Goal: Information Seeking & Learning: Learn about a topic

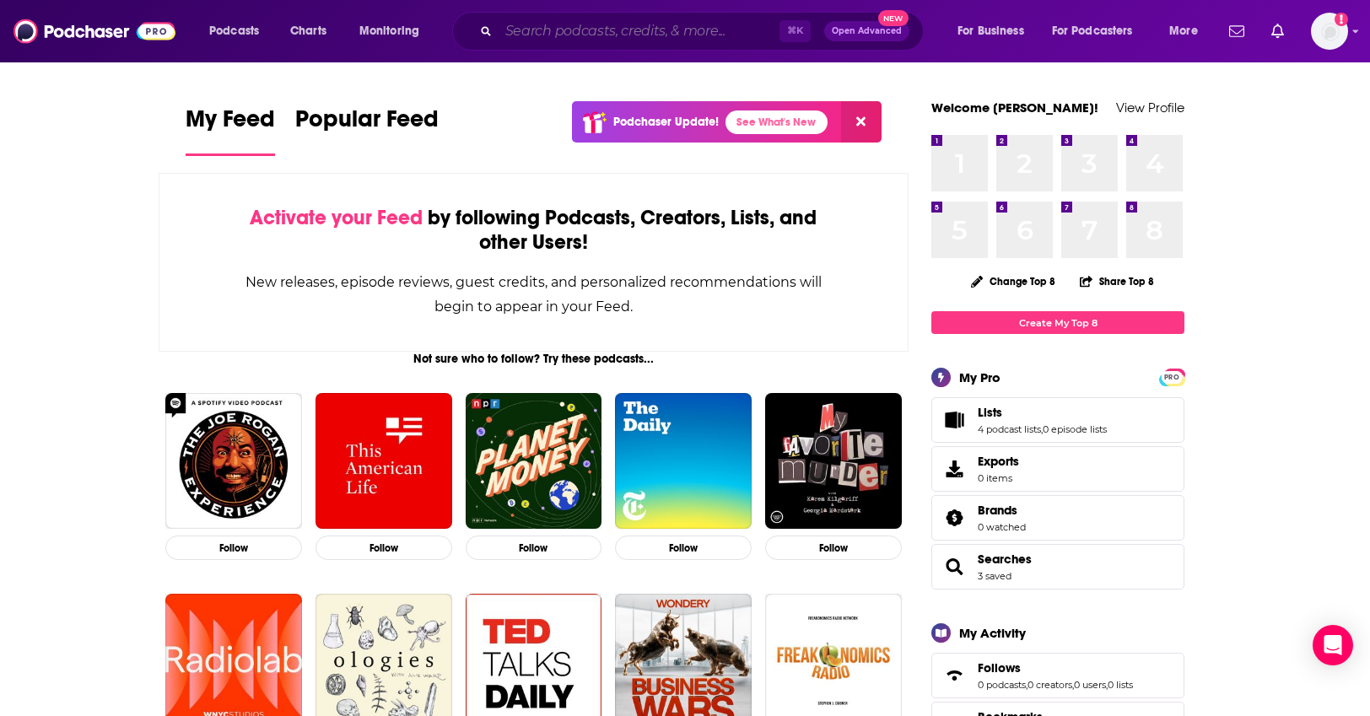
click at [607, 36] on input "Search podcasts, credits, & more..." at bounding box center [639, 31] width 281 height 27
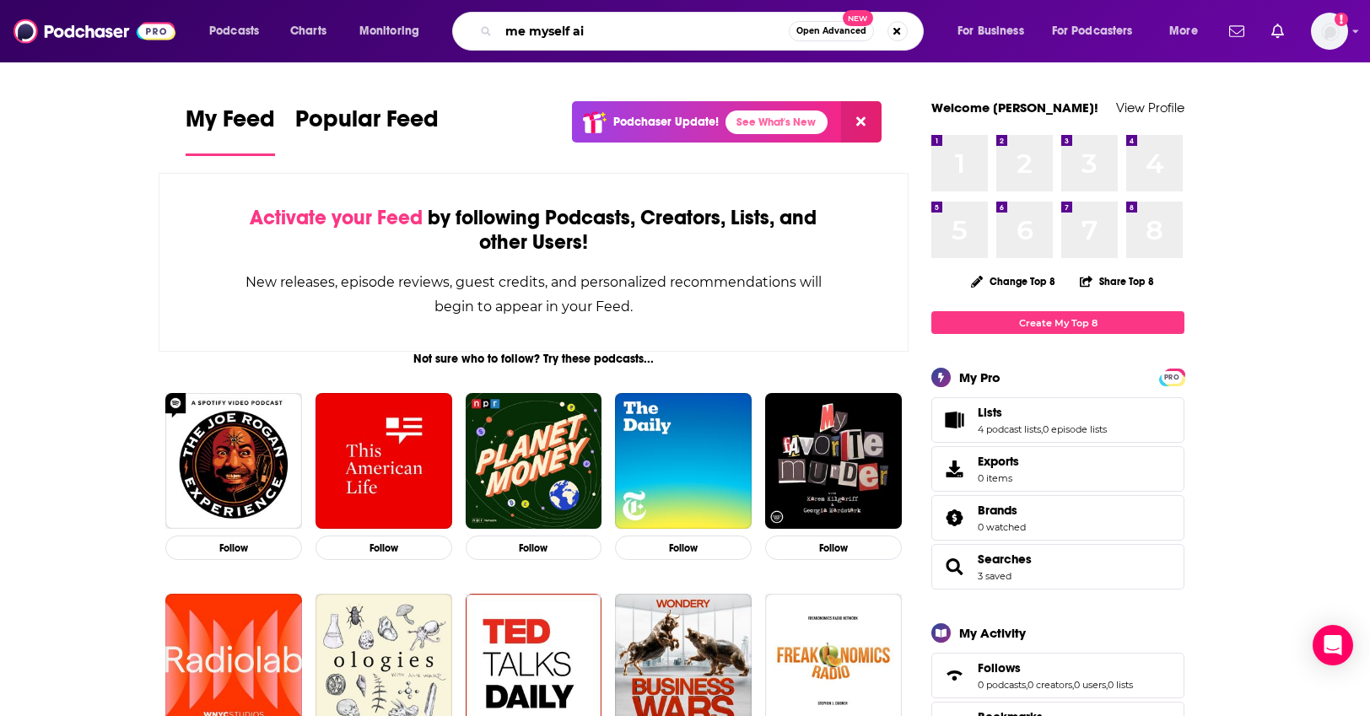
type input "me myself ai"
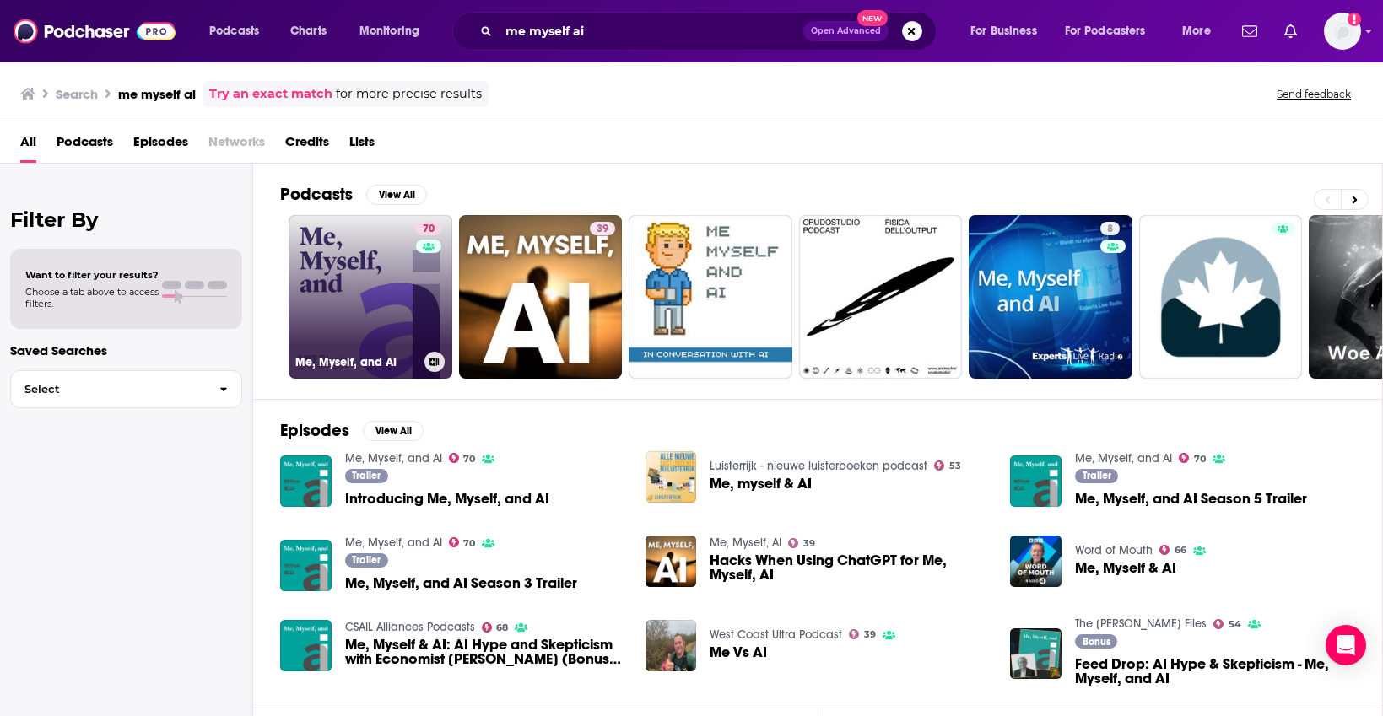
click at [369, 272] on link "70 Me, Myself, and AI" at bounding box center [371, 297] width 164 height 164
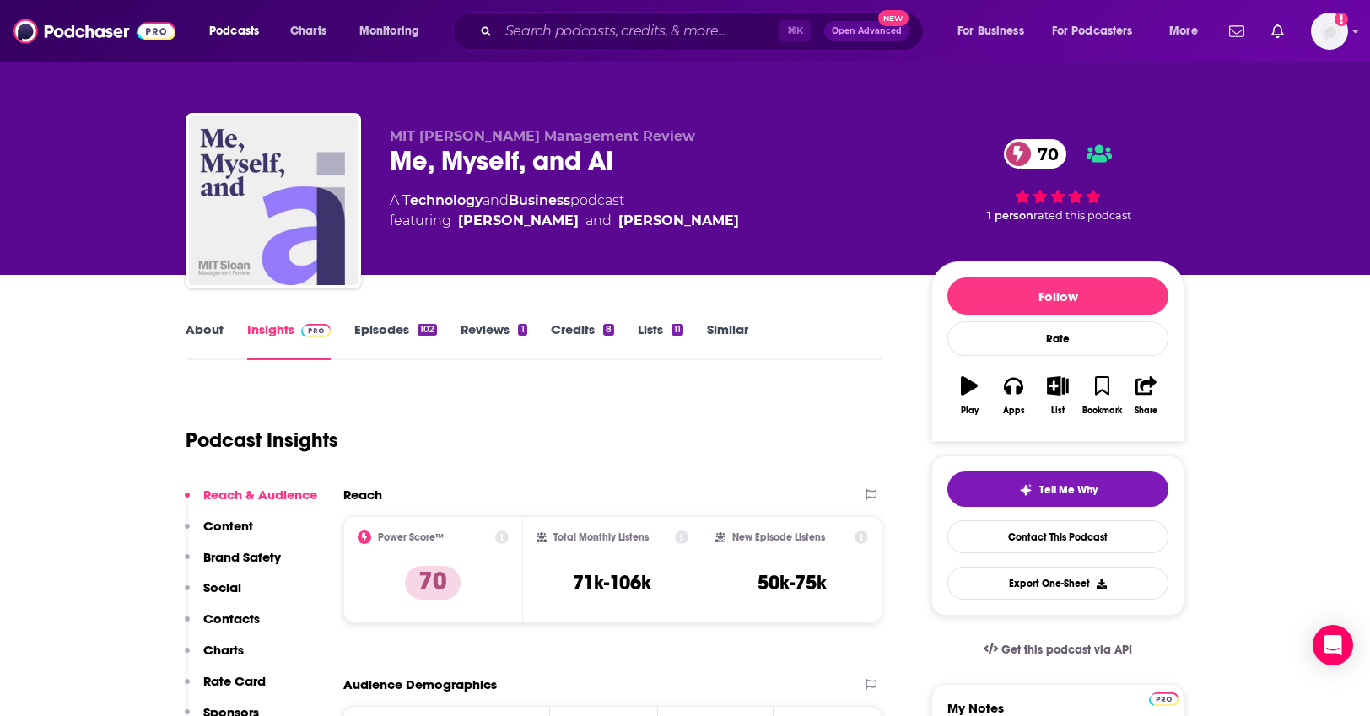
scroll to position [239, 0]
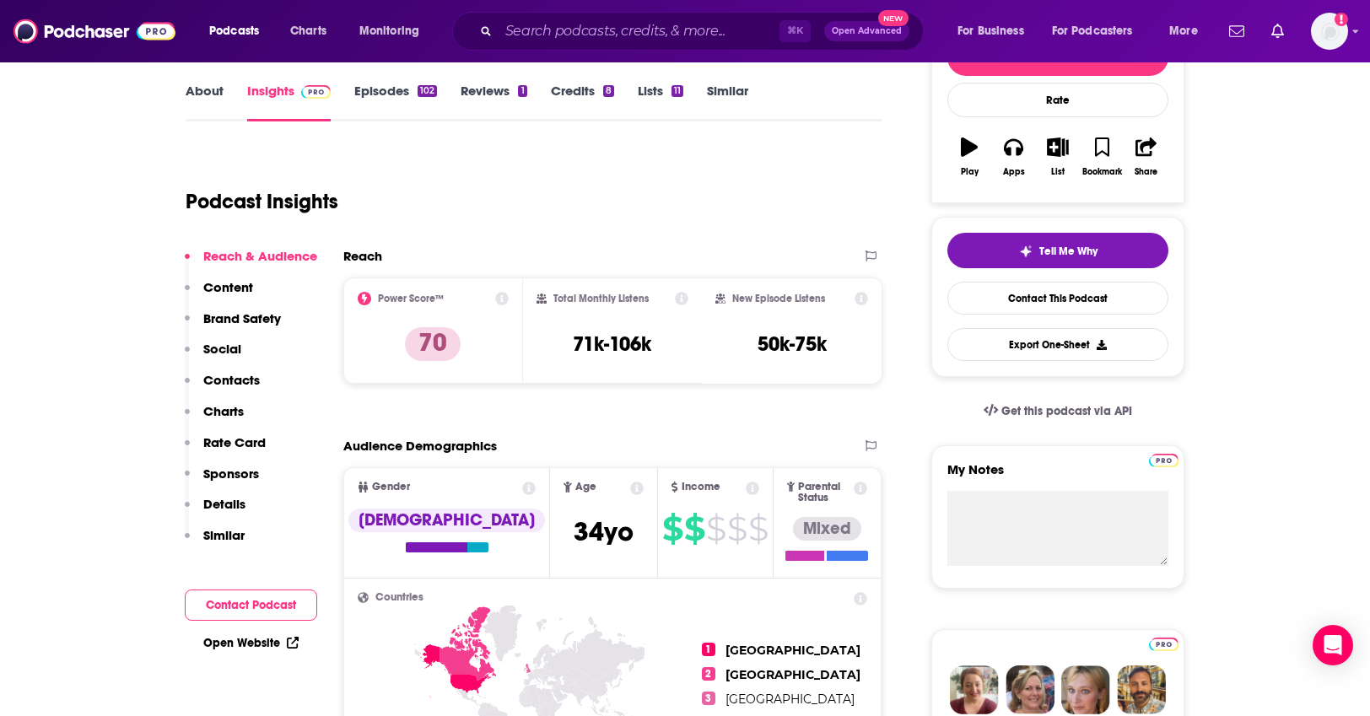
click at [86, 30] on img at bounding box center [94, 31] width 162 height 32
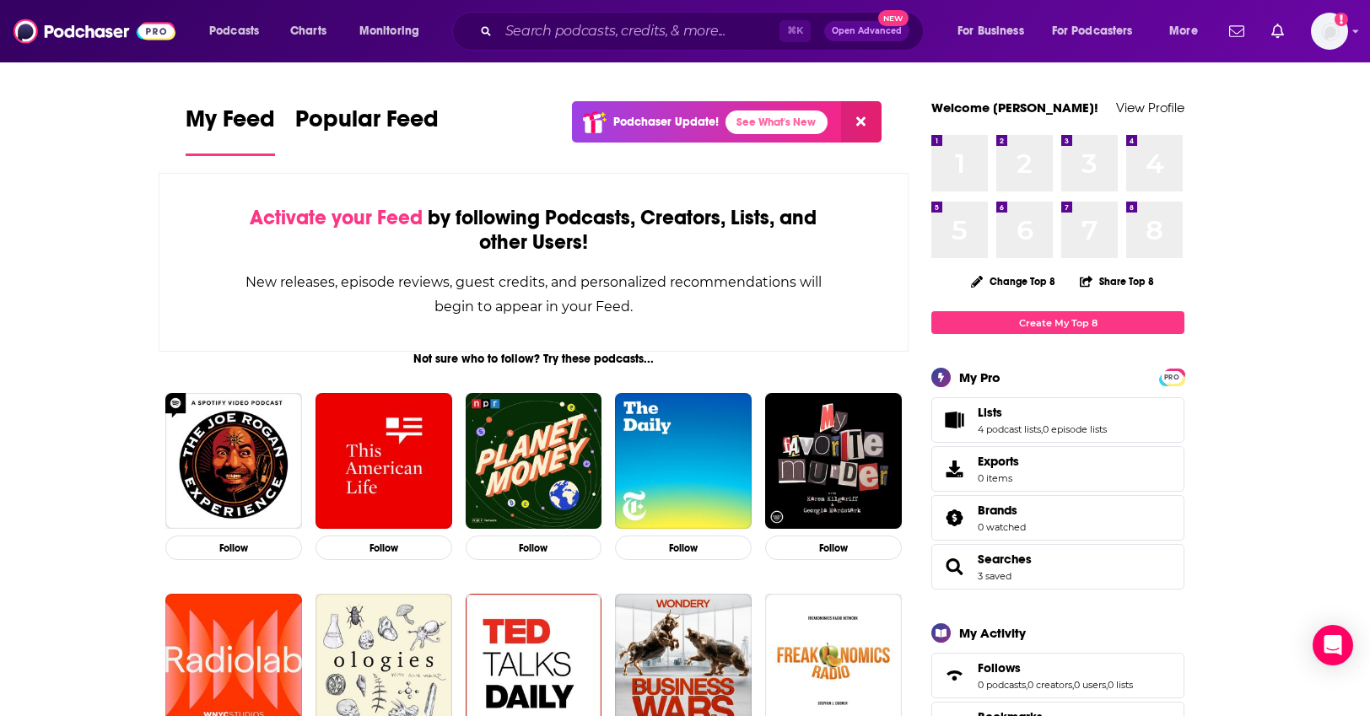
click at [1072, 419] on link "Lists" at bounding box center [1042, 412] width 129 height 15
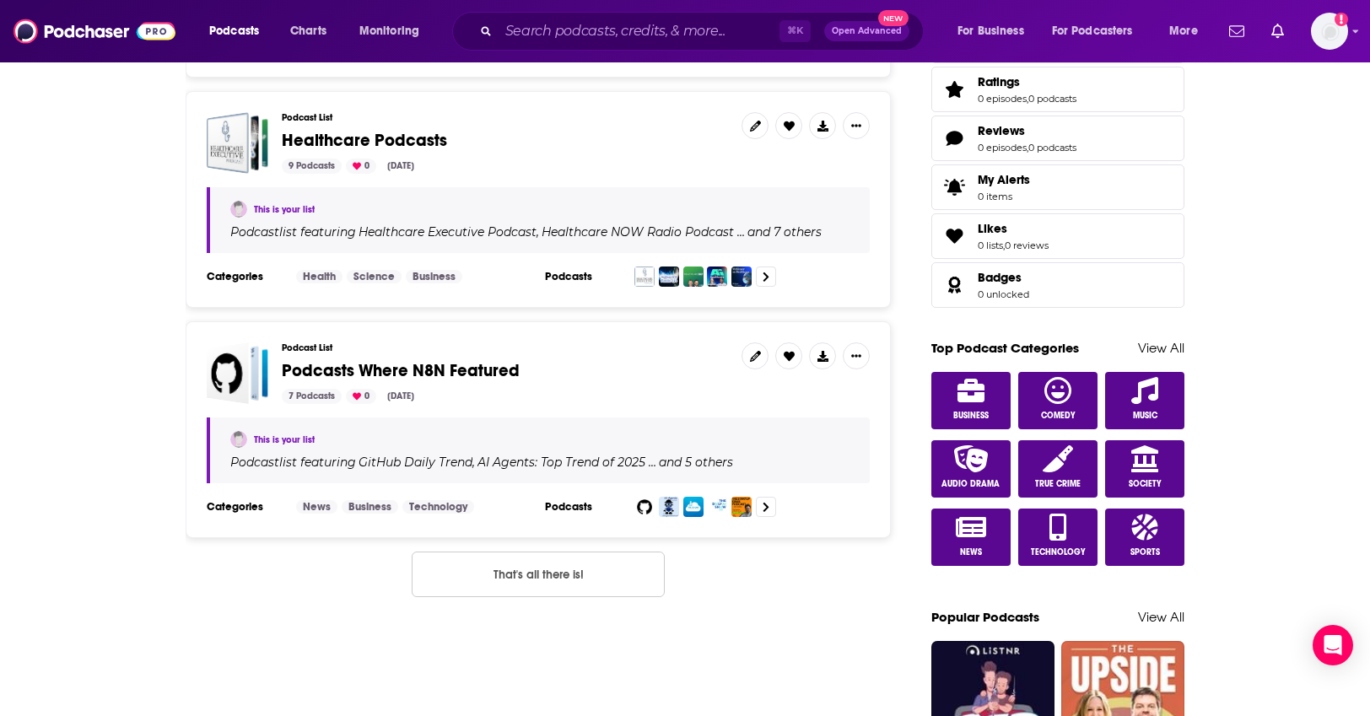
scroll to position [670, 0]
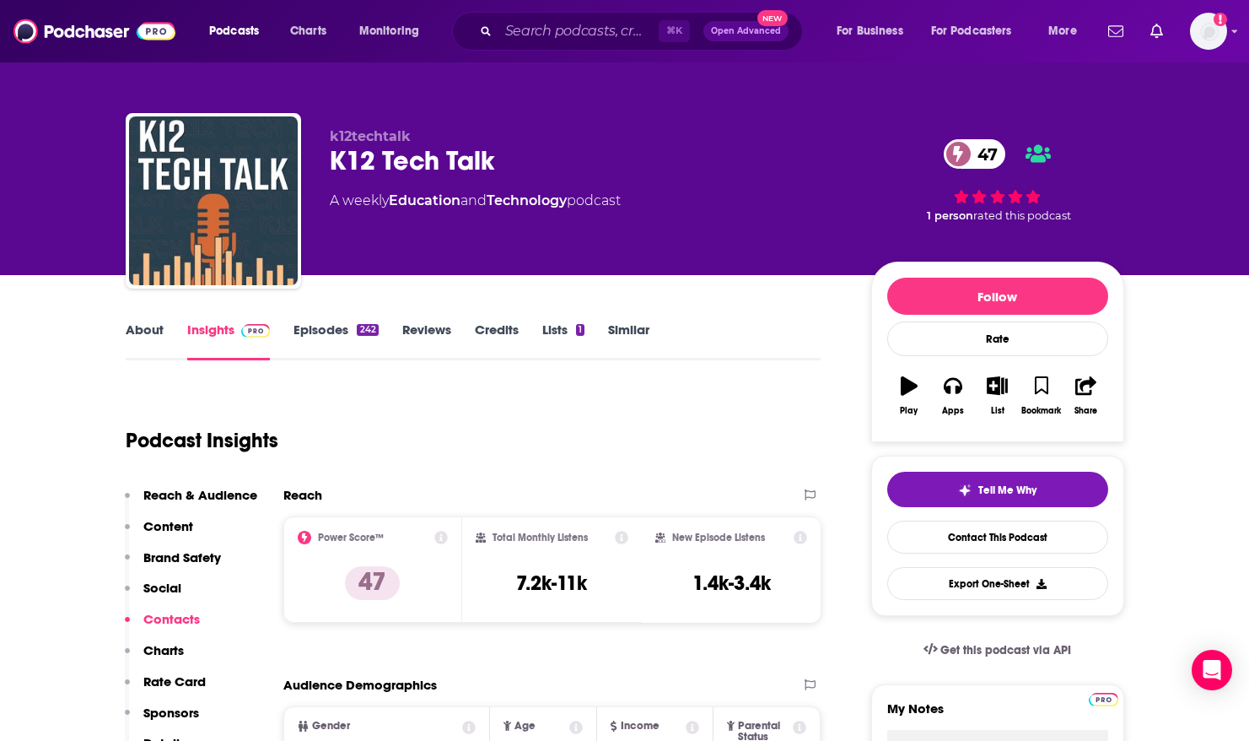
click at [57, 36] on img at bounding box center [94, 31] width 162 height 32
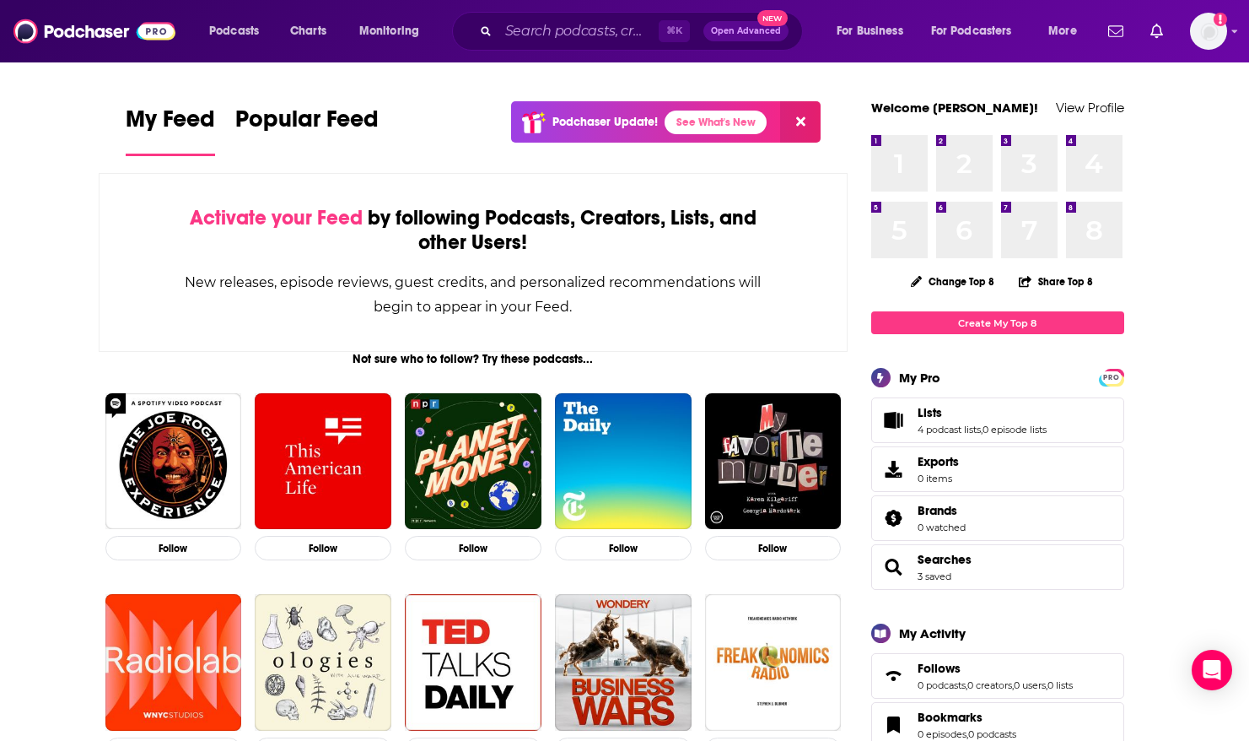
click at [973, 421] on span "Lists 4 podcast lists , 0 episode lists" at bounding box center [982, 420] width 129 height 30
click at [933, 429] on link "4 podcast lists" at bounding box center [949, 429] width 63 height 12
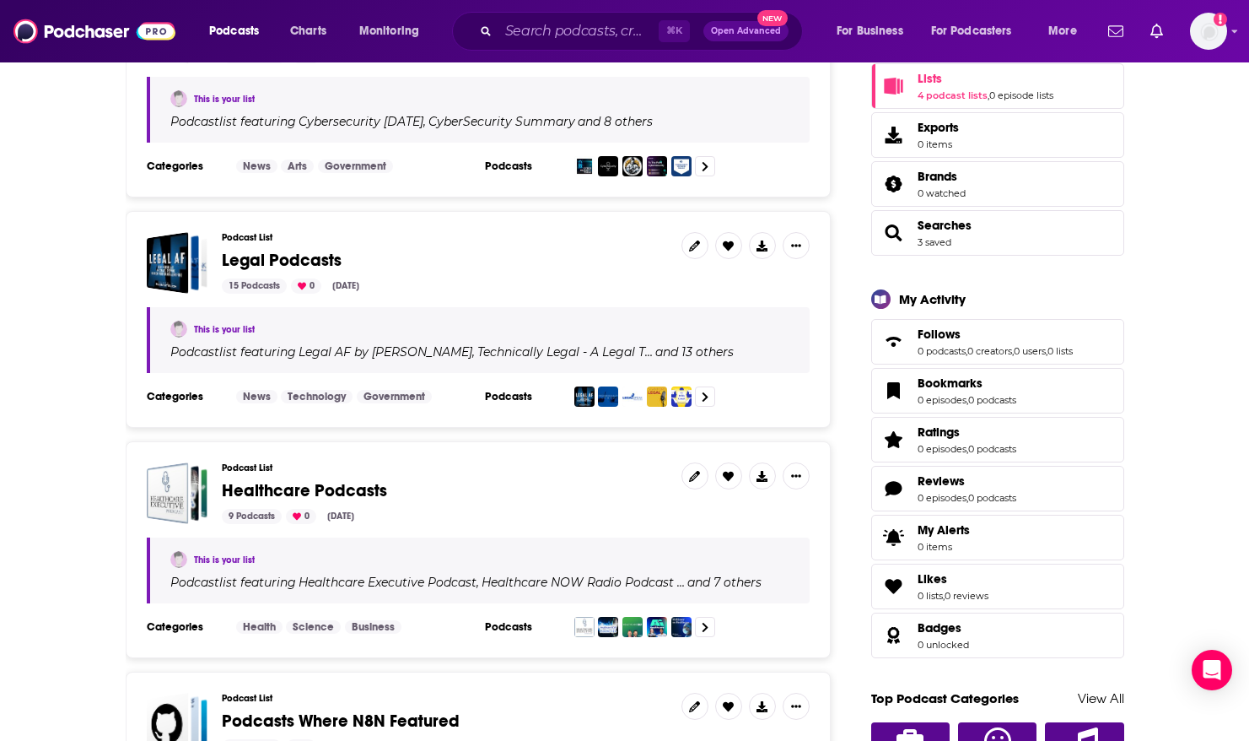
scroll to position [337, 0]
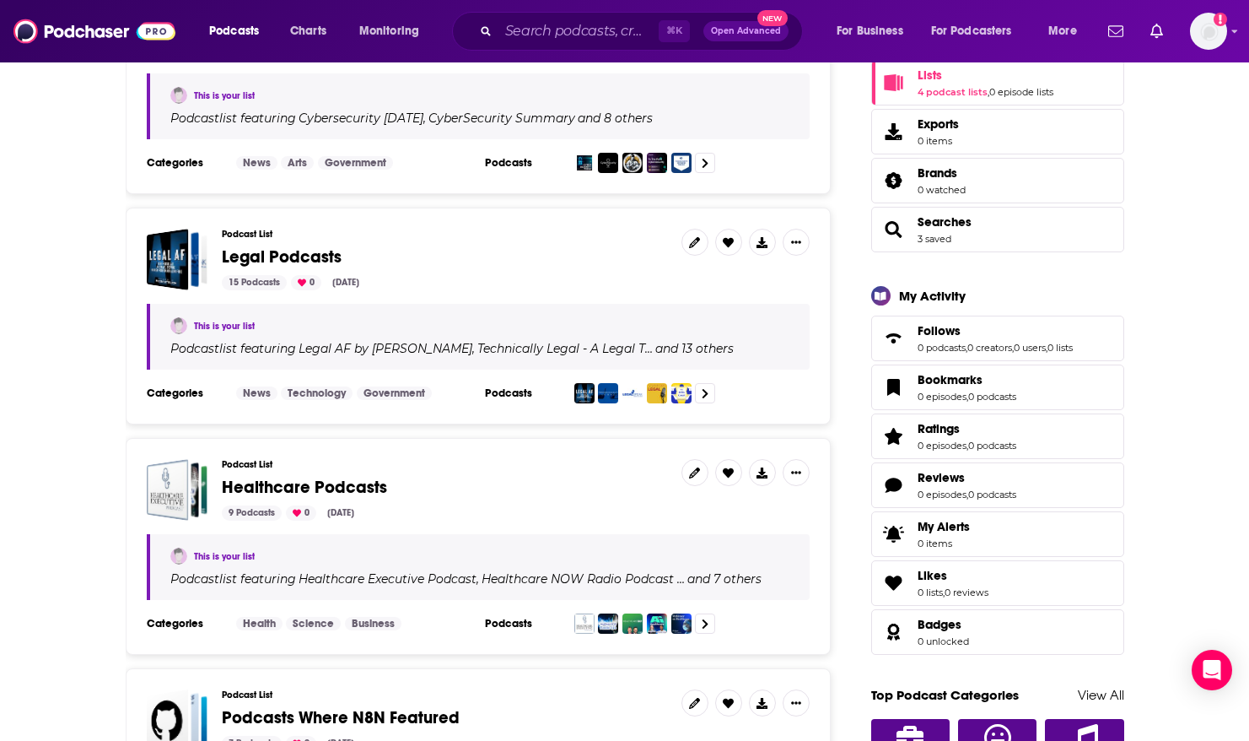
click at [267, 429] on div "Podcast List Cybersecurity Podcasts 10 Podcasts 0 Sep 4, 2025 This is your list…" at bounding box center [478, 431] width 705 height 908
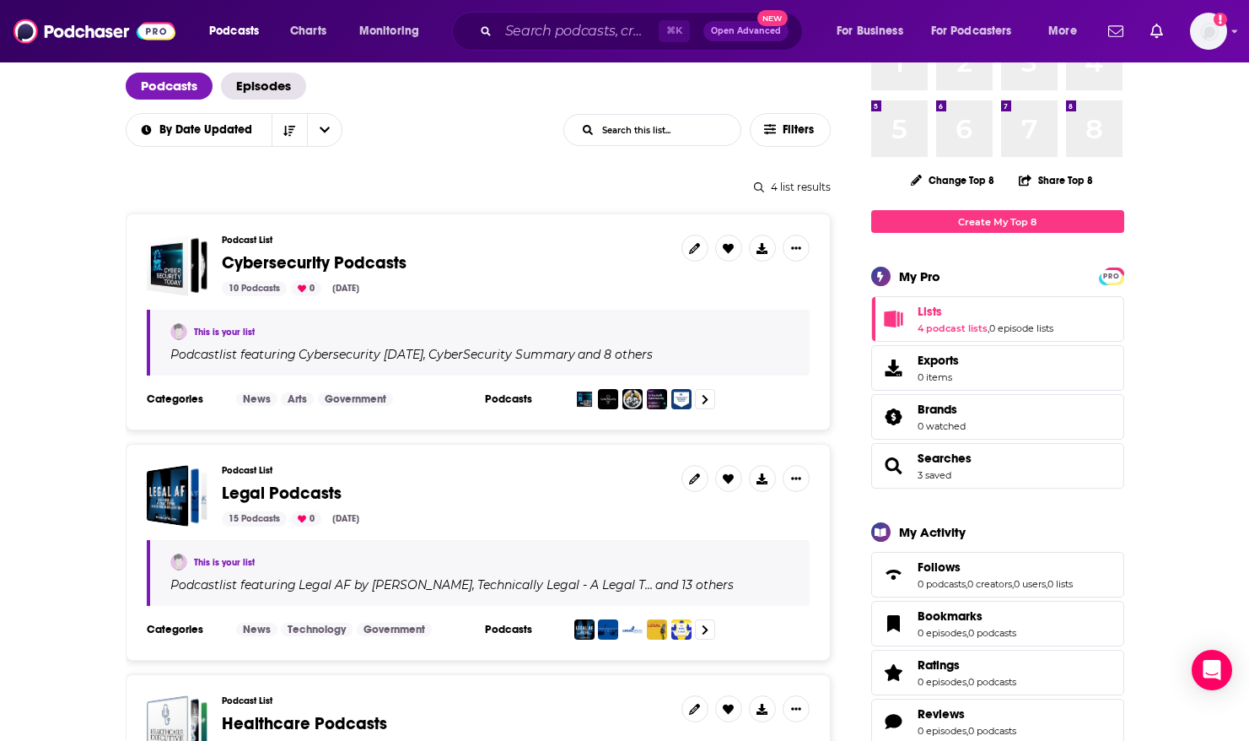
scroll to position [98, 0]
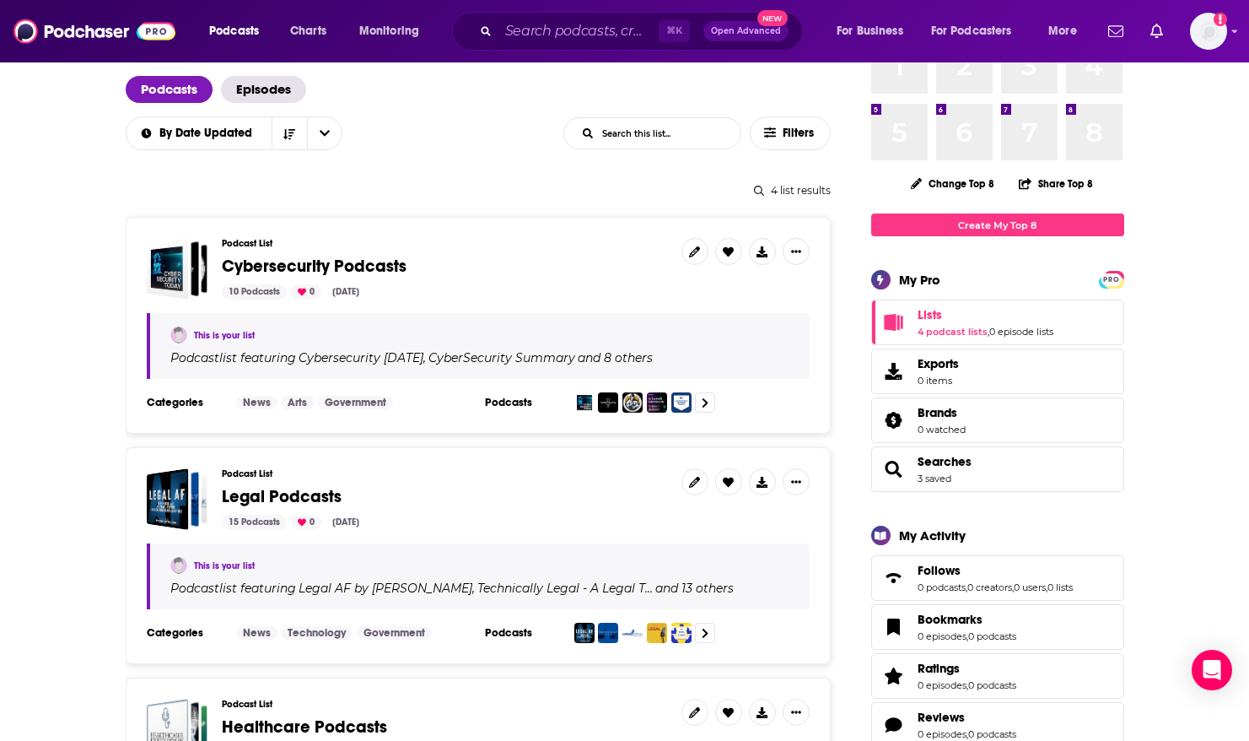
click at [582, 16] on div "⌘ K Open Advanced New" at bounding box center [627, 31] width 351 height 39
click at [575, 20] on input "Search podcasts, credits, & more..." at bounding box center [579, 31] width 160 height 27
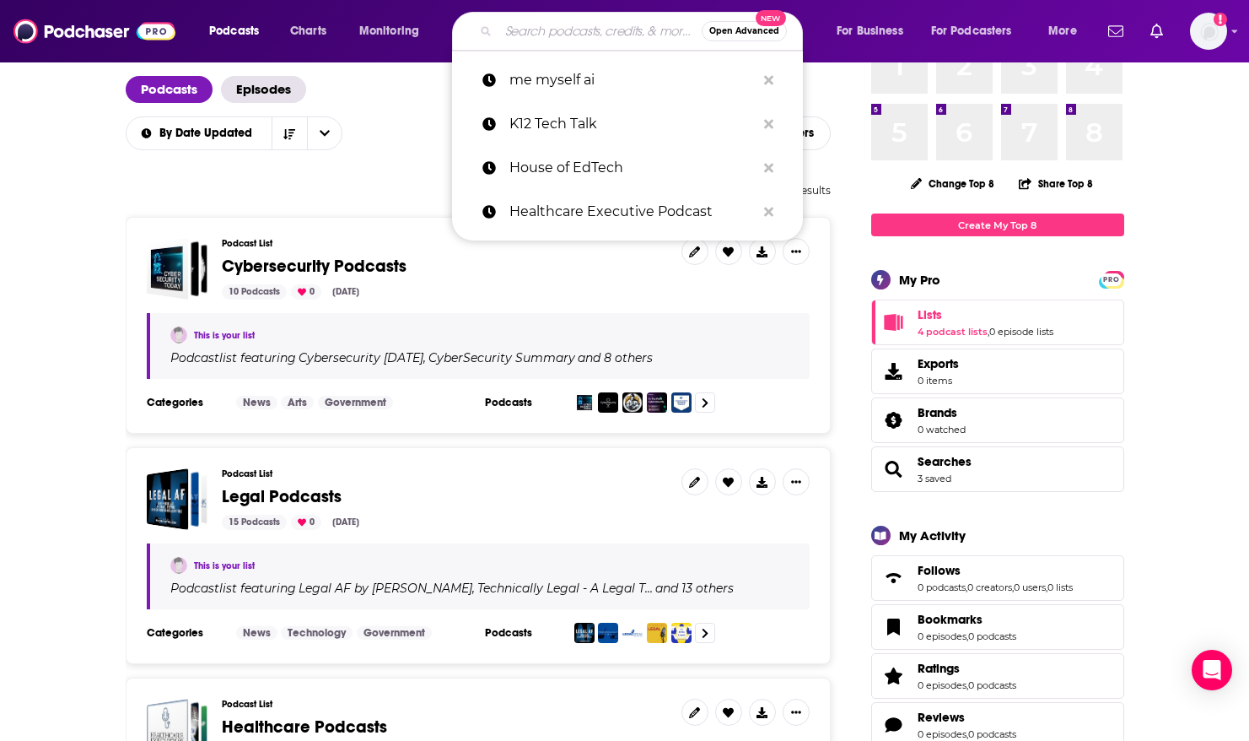
click at [501, 35] on input "Search podcasts, credits, & more..." at bounding box center [600, 31] width 203 height 27
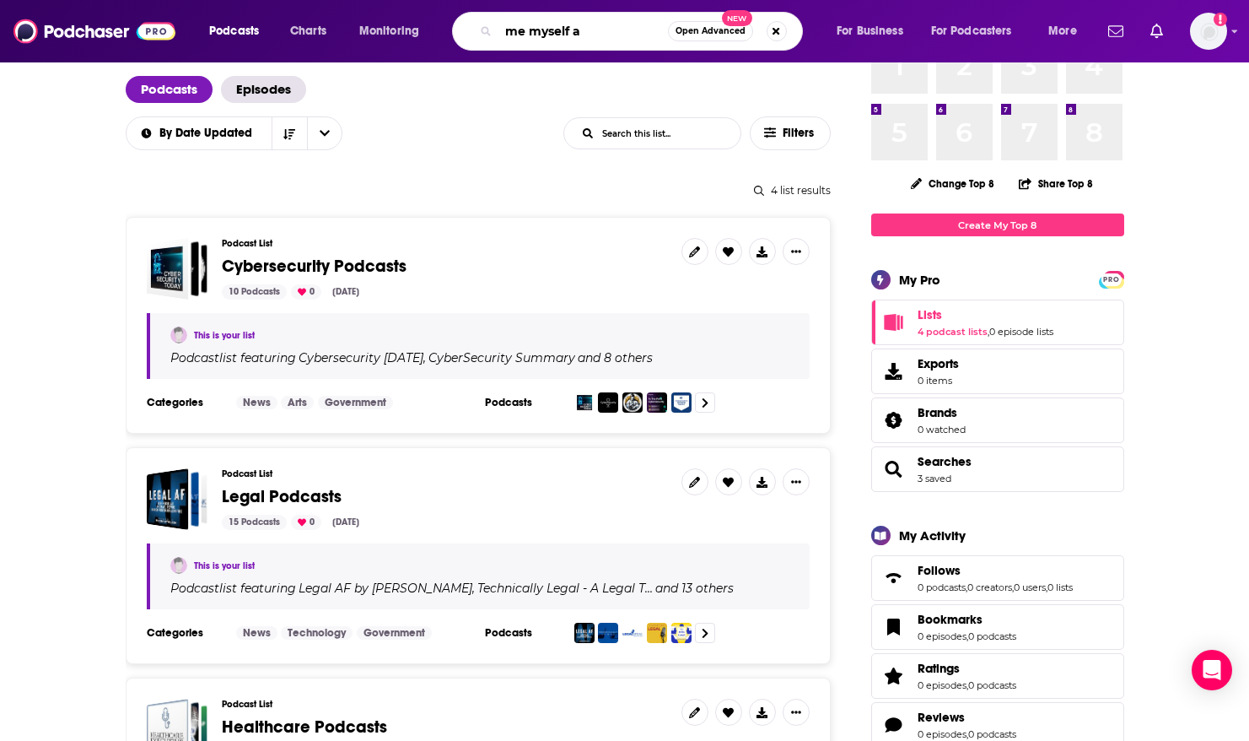
type input "me myself ai"
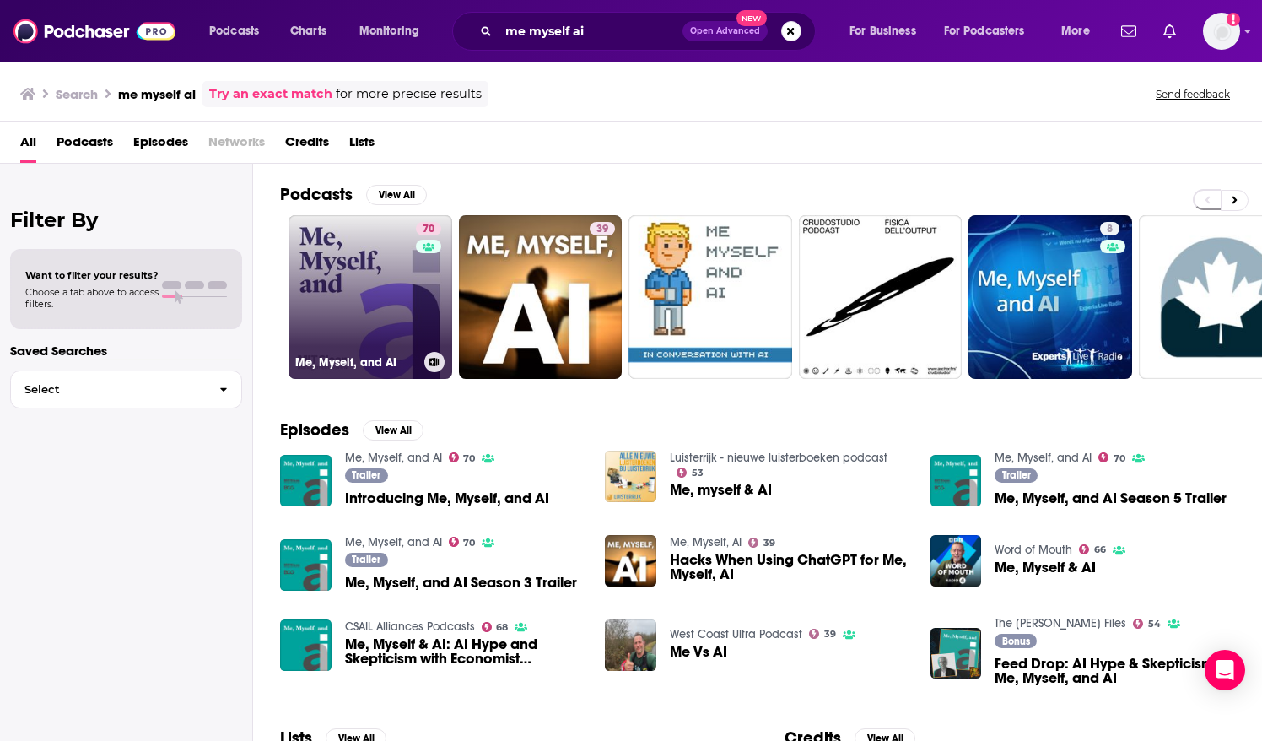
click at [311, 297] on link "70 Me, Myself, and AI" at bounding box center [371, 297] width 164 height 164
